Goal: Task Accomplishment & Management: Use online tool/utility

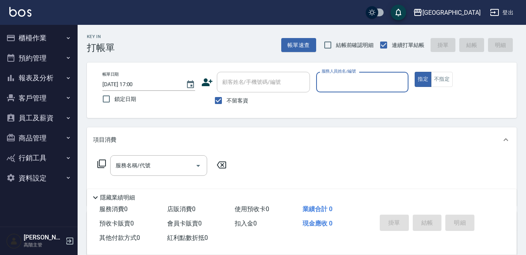
click at [35, 39] on button "櫃檯作業" at bounding box center [38, 38] width 71 height 20
click at [35, 42] on button "櫃檯作業" at bounding box center [38, 38] width 71 height 20
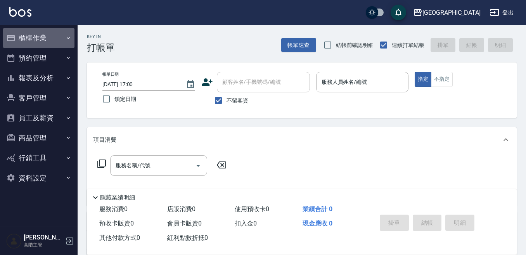
click at [40, 39] on button "櫃檯作業" at bounding box center [38, 38] width 71 height 20
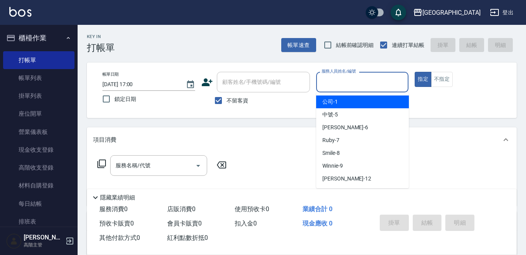
click at [344, 86] on input "服務人員姓名/編號" at bounding box center [363, 82] width 86 height 14
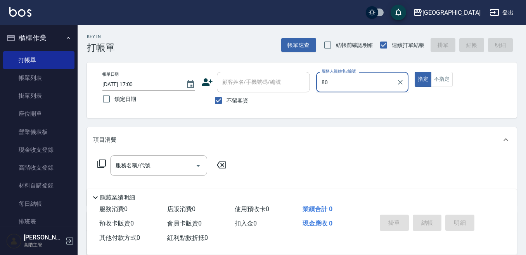
click at [331, 83] on input "80" at bounding box center [357, 82] width 74 height 14
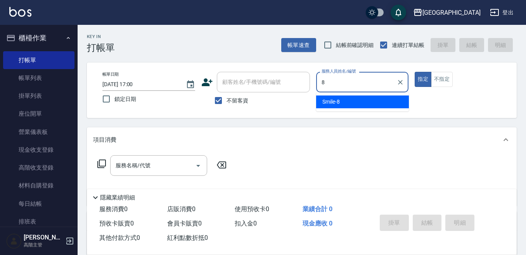
click at [323, 98] on span "Smile -8" at bounding box center [330, 102] width 17 height 8
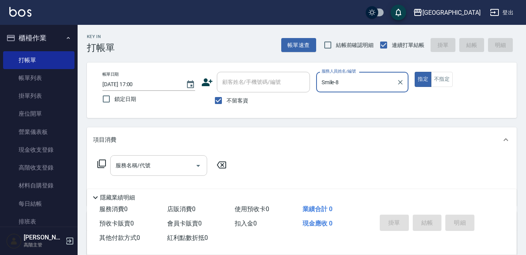
type input "Smile-8"
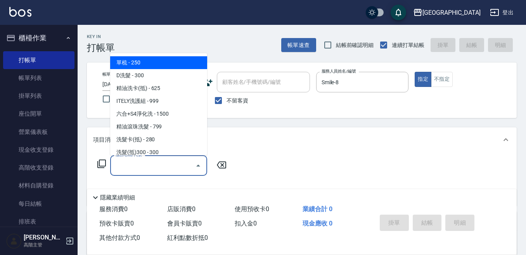
click at [138, 167] on input "服務名稱/代號" at bounding box center [153, 166] width 78 height 14
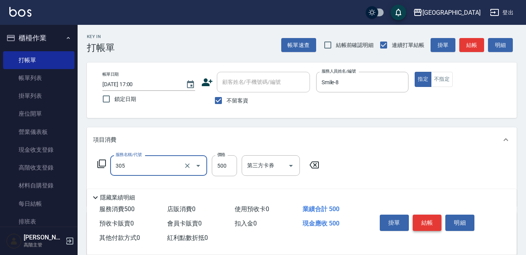
type input "剪髮500(305)"
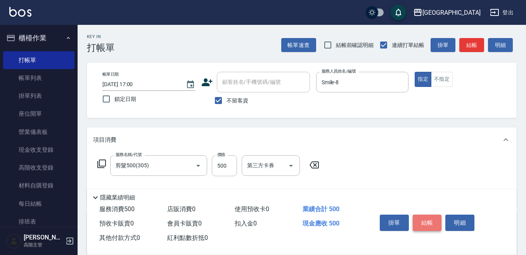
click at [431, 218] on button "結帳" at bounding box center [427, 223] width 29 height 16
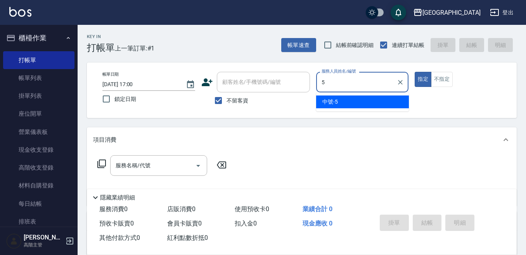
type input "中號-5"
type button "true"
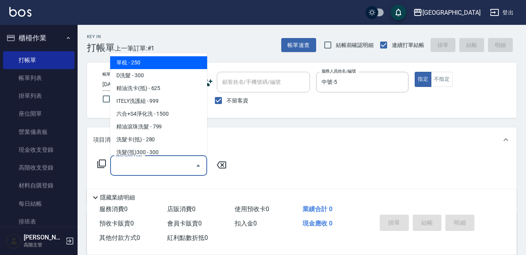
click at [133, 164] on input "服務名稱/代號" at bounding box center [153, 166] width 78 height 14
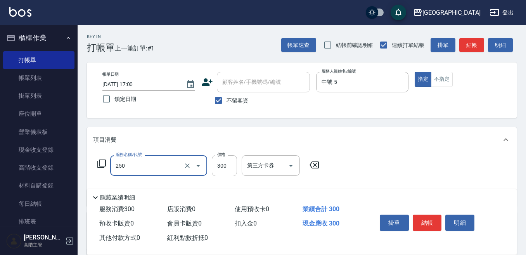
type input "日式洗髮(250)"
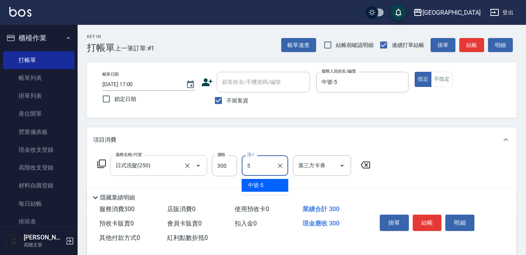
type input "中號-5"
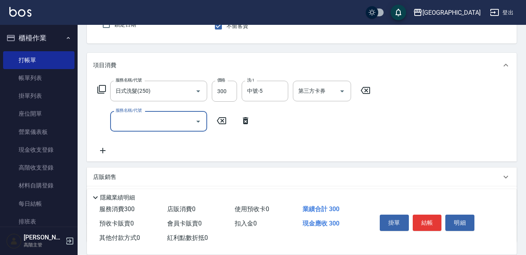
scroll to position [78, 0]
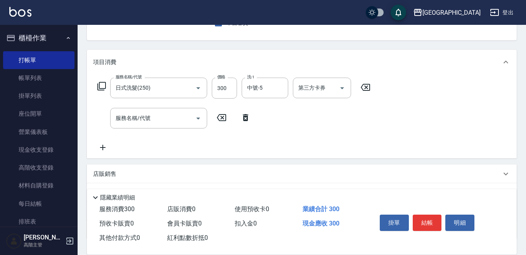
click at [106, 170] on p "店販銷售" at bounding box center [104, 174] width 23 height 8
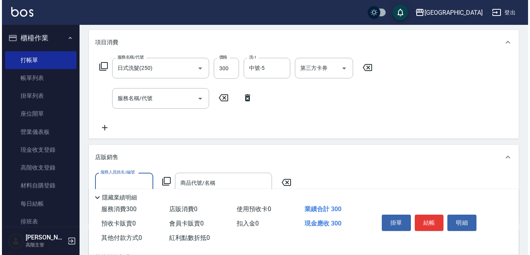
scroll to position [116, 0]
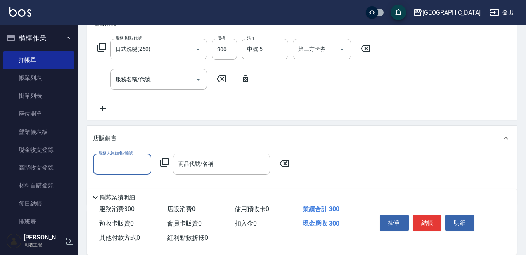
click at [105, 164] on input "服務人員姓名/編號" at bounding box center [122, 164] width 51 height 14
type input "中號-5"
click at [159, 162] on div "服務人員姓名/編號 中號-5 服務人員姓名/編號 商品代號/名稱 商品代號/名稱" at bounding box center [193, 164] width 201 height 21
click at [162, 161] on icon at bounding box center [164, 162] width 9 height 9
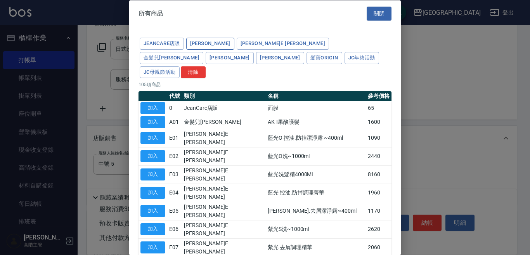
click at [217, 43] on button "[PERSON_NAME]" at bounding box center [210, 44] width 48 height 12
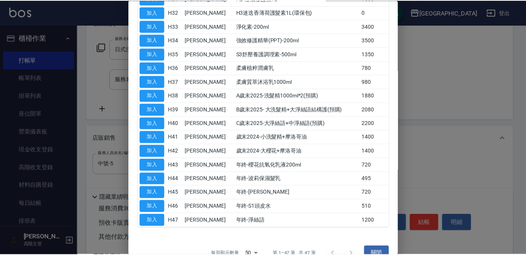
scroll to position [526, 0]
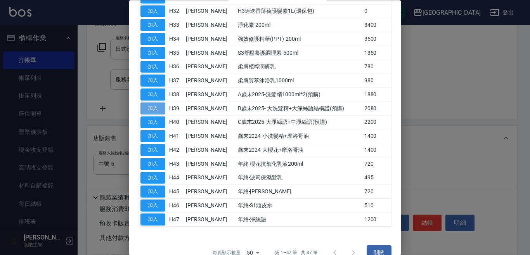
click at [156, 102] on button "加入" at bounding box center [152, 108] width 25 height 12
type input "B歲末2025- 大洗髮精+大淨絲語結構護(預購)"
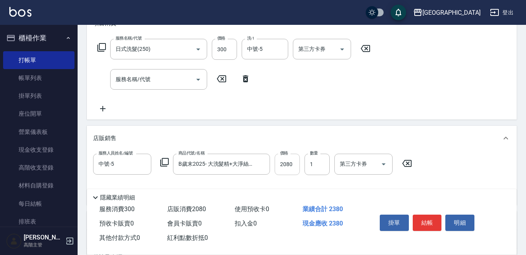
click at [284, 166] on input "2080" at bounding box center [287, 164] width 25 height 21
type input "2180"
click at [422, 219] on button "結帳" at bounding box center [427, 223] width 29 height 16
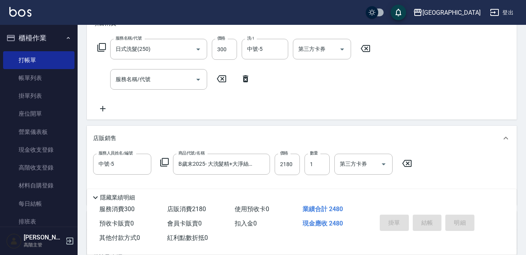
type input "[DATE] 17:01"
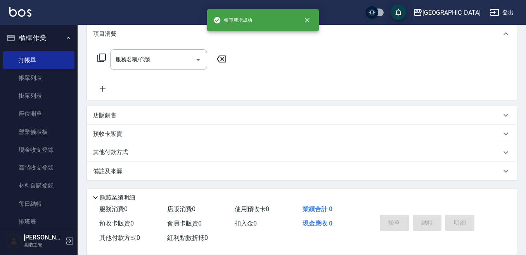
scroll to position [0, 0]
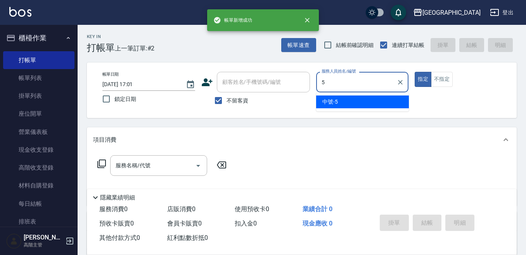
type input "5"
click at [353, 66] on div "Key In 打帳單 上一筆訂單:#2 帳單速查 結帳前確認明細 連續打單結帳 掛單 結帳 明細 帳單日期 [DATE] 17:01 鎖定日期 顧客姓名/手機…" at bounding box center [302, 193] width 448 height 336
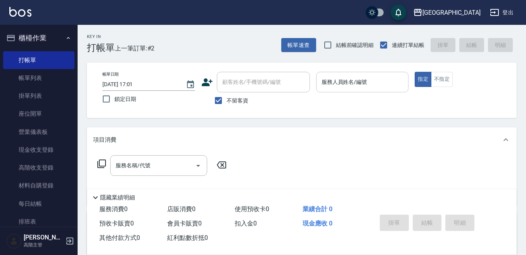
click at [327, 80] on input "服務人員姓名/編號" at bounding box center [363, 82] width 86 height 14
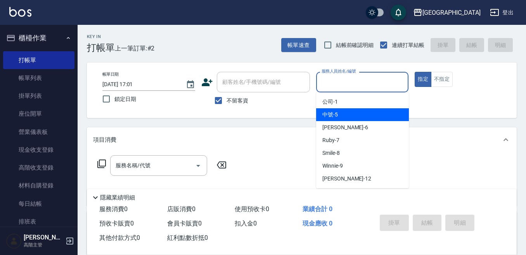
click at [326, 114] on span "中號 -5" at bounding box center [330, 115] width 16 height 8
type input "中號-5"
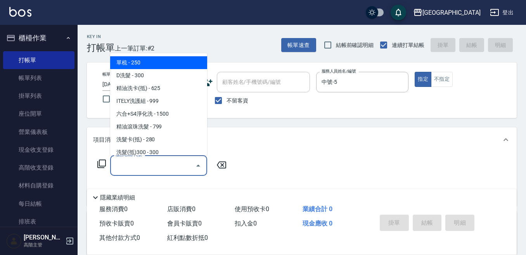
click at [134, 164] on input "服務名稱/代號" at bounding box center [153, 166] width 78 height 14
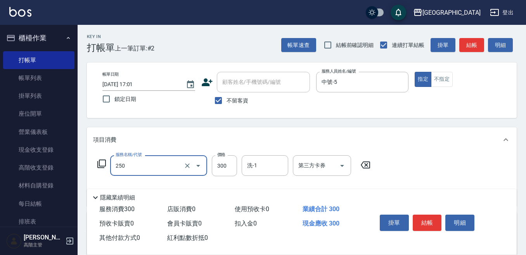
type input "日式洗髮(250)"
type input "380"
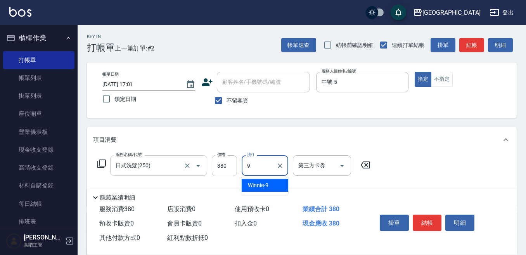
type input "Winnie-9"
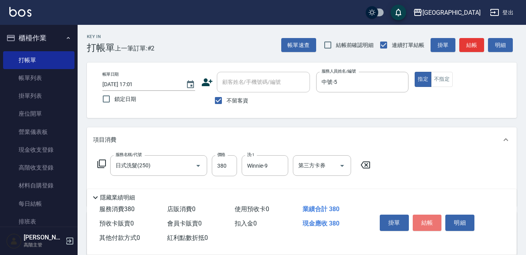
click at [421, 218] on button "結帳" at bounding box center [427, 223] width 29 height 16
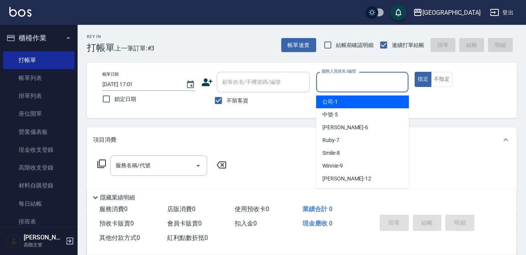
click at [327, 84] on input "服務人員姓名/編號" at bounding box center [363, 82] width 86 height 14
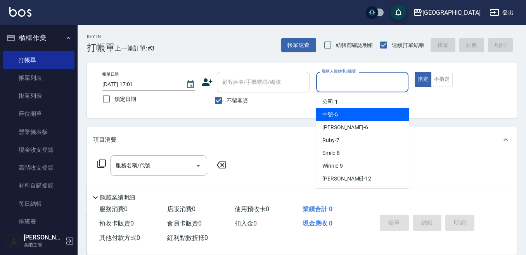
click at [320, 113] on div "中號 -5" at bounding box center [362, 114] width 93 height 13
type input "中號-5"
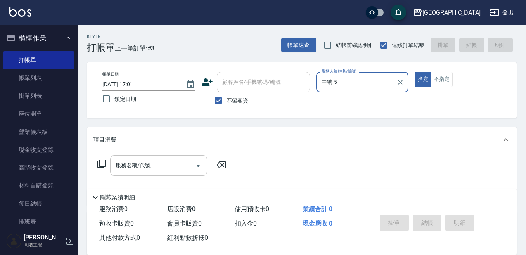
click at [175, 156] on div "服務名稱/代號" at bounding box center [158, 165] width 97 height 21
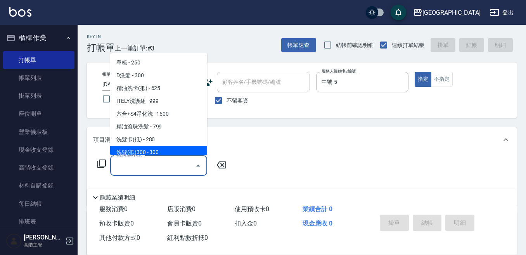
click at [133, 169] on input "服務名稱/代號" at bounding box center [153, 166] width 78 height 14
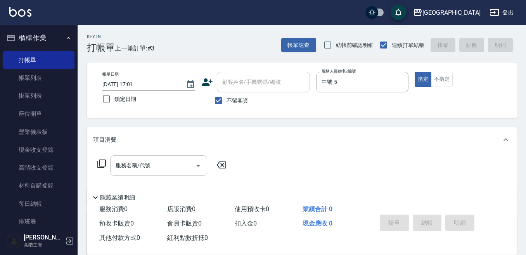
drag, startPoint x: 104, startPoint y: 162, endPoint x: 139, endPoint y: 166, distance: 35.6
click at [136, 166] on div "服務名稱/代號 服務名稱/代號" at bounding box center [162, 165] width 138 height 21
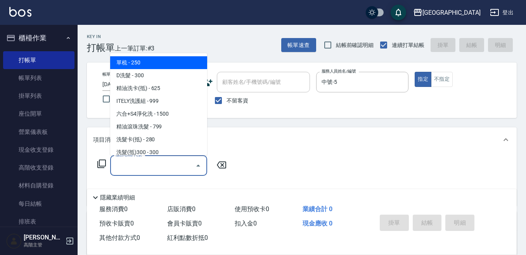
click at [136, 167] on input "服務名稱/代號" at bounding box center [153, 166] width 78 height 14
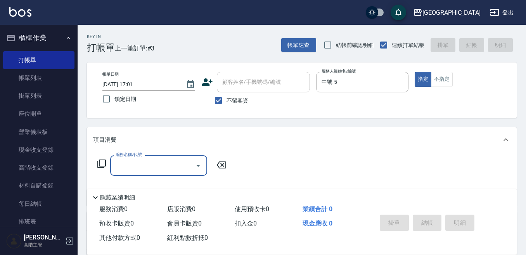
click at [137, 170] on input "服務名稱/代號" at bounding box center [153, 166] width 78 height 14
click at [137, 165] on input "服務名稱/代號" at bounding box center [153, 166] width 78 height 14
type input "5"
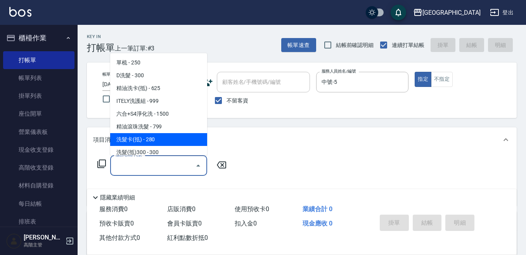
click at [137, 162] on input "服務名稱/代號" at bounding box center [153, 166] width 78 height 14
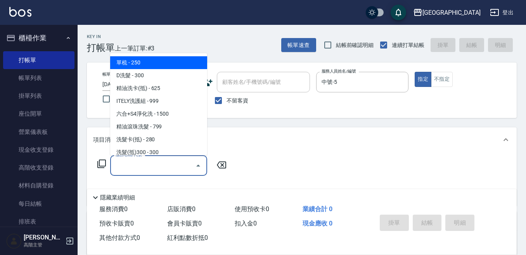
type input "單梳(200)"
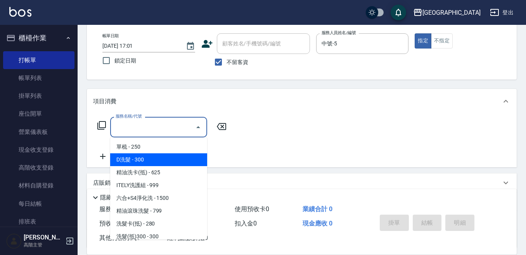
scroll to position [39, 0]
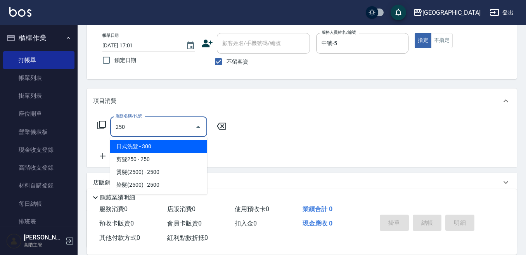
click at [168, 143] on span "日式洗髮 - 300" at bounding box center [158, 146] width 97 height 13
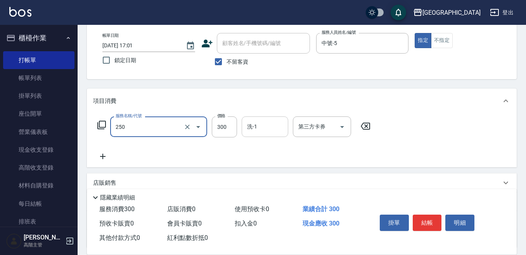
type input "日式洗髮(250)"
click at [258, 124] on input "洗-1" at bounding box center [265, 127] width 40 height 14
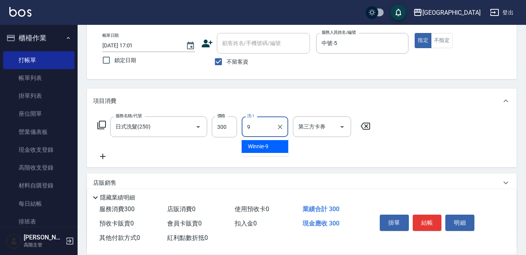
click at [258, 145] on span "Winnie -9" at bounding box center [258, 146] width 21 height 8
type input "Winnie-9"
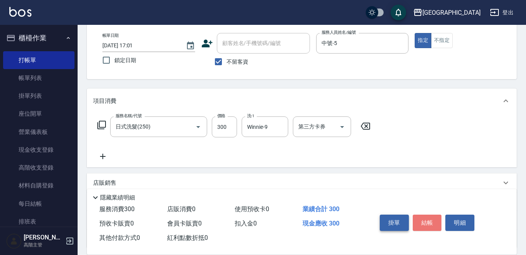
drag, startPoint x: 422, startPoint y: 221, endPoint x: 406, endPoint y: 227, distance: 16.6
click at [406, 227] on div "掛單 結帳 明細" at bounding box center [427, 223] width 101 height 24
